Goal: Transaction & Acquisition: Download file/media

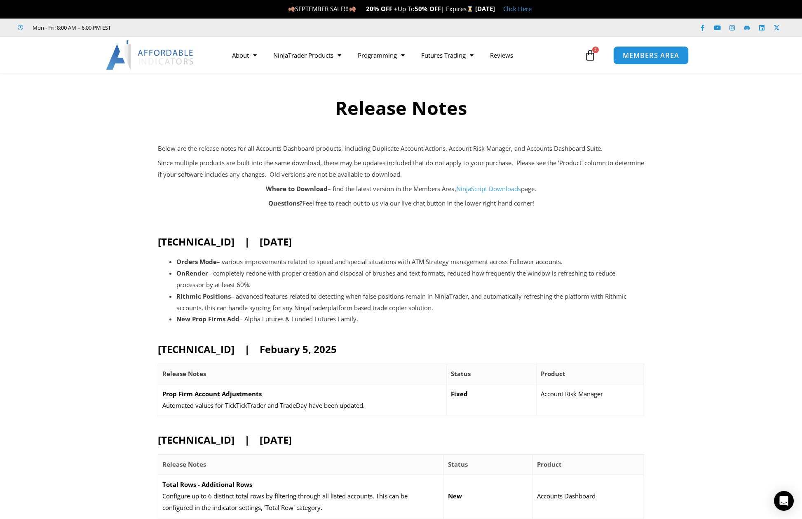
click at [651, 57] on span "MEMBERS AREA" at bounding box center [651, 55] width 56 height 7
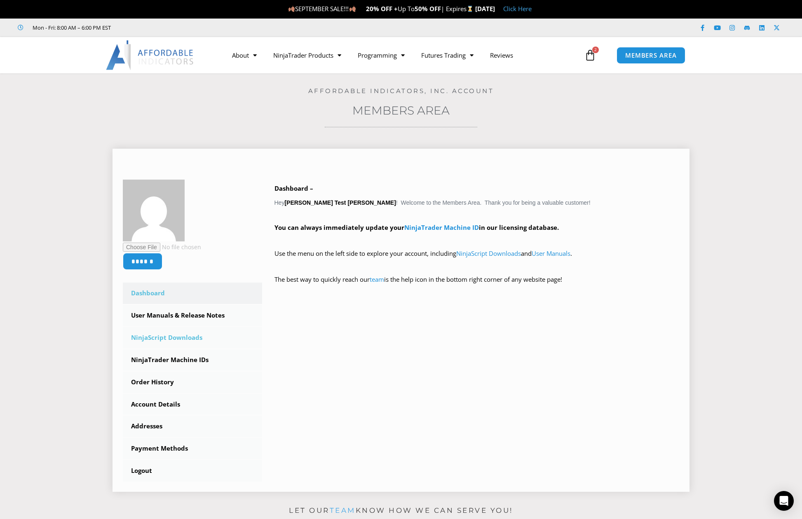
click at [178, 340] on link "NinjaScript Downloads" at bounding box center [192, 337] width 139 height 21
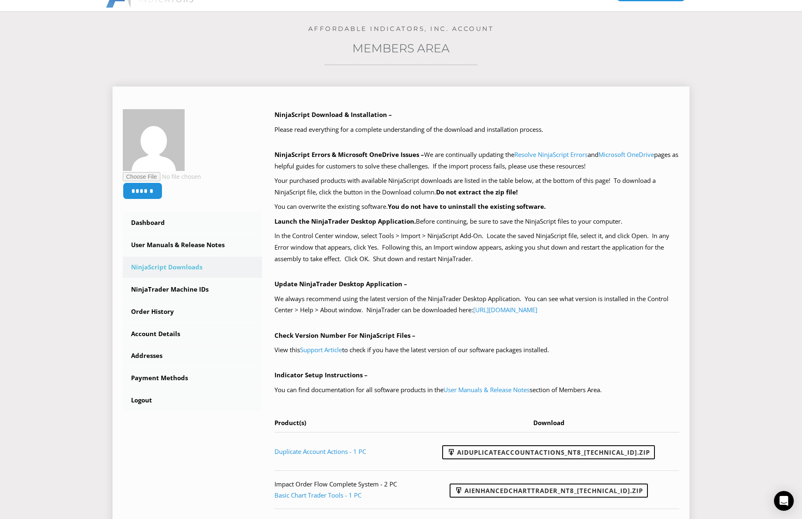
scroll to position [82, 0]
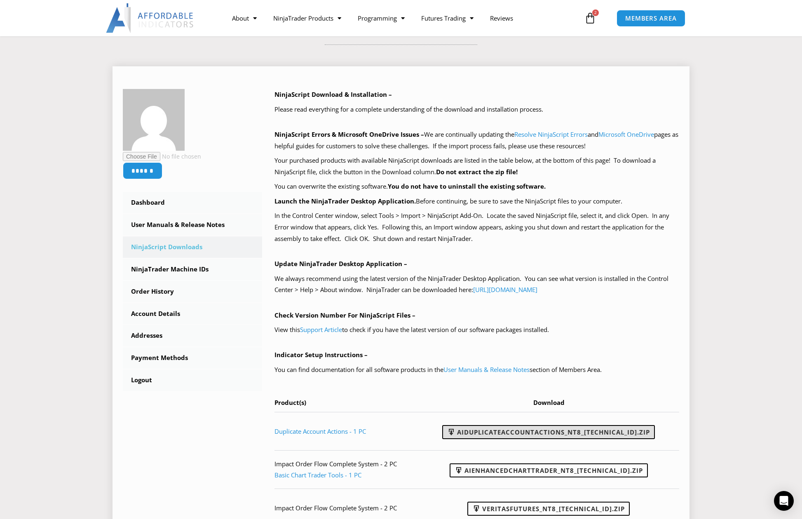
click at [548, 434] on link "AIDuplicateAccountActions_NT8_25.9.10.1.zip" at bounding box center [548, 432] width 213 height 14
